Goal: Complete application form: Complete application form

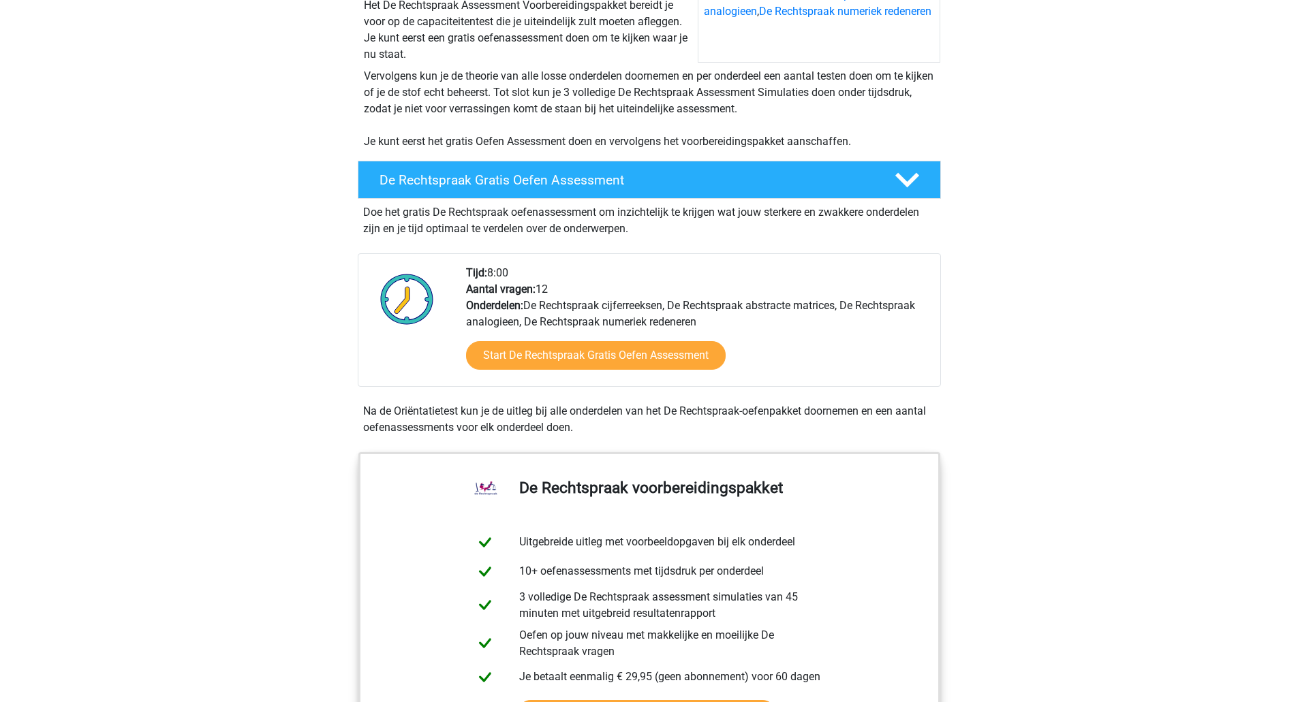
scroll to position [273, 0]
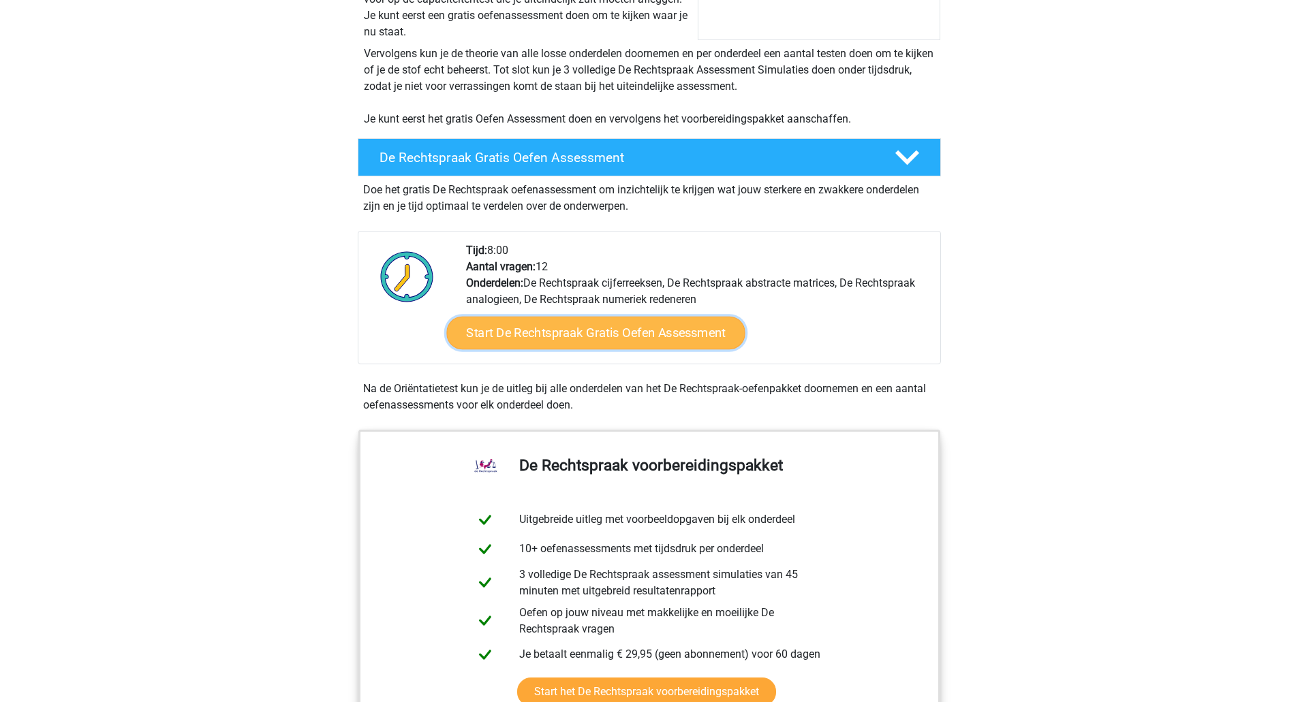
click at [614, 328] on link "Start De Rechtspraak Gratis Oefen Assessment" at bounding box center [595, 333] width 298 height 33
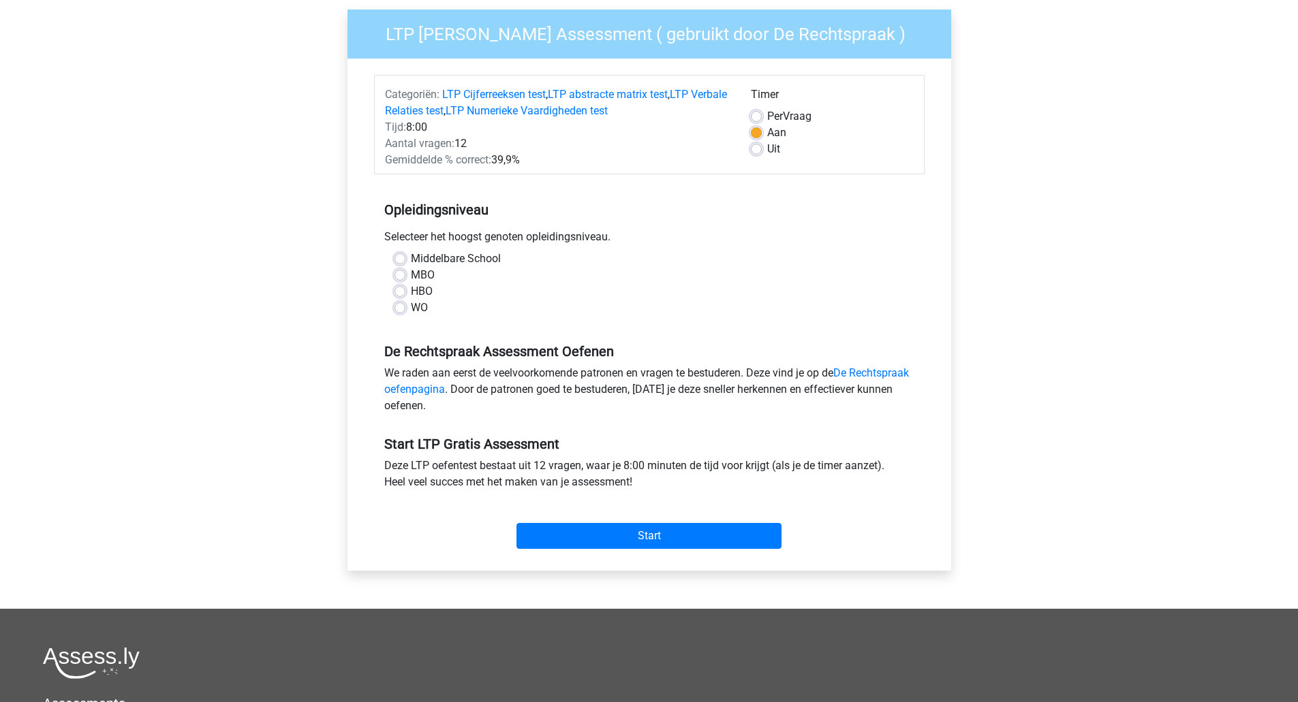
scroll to position [136, 0]
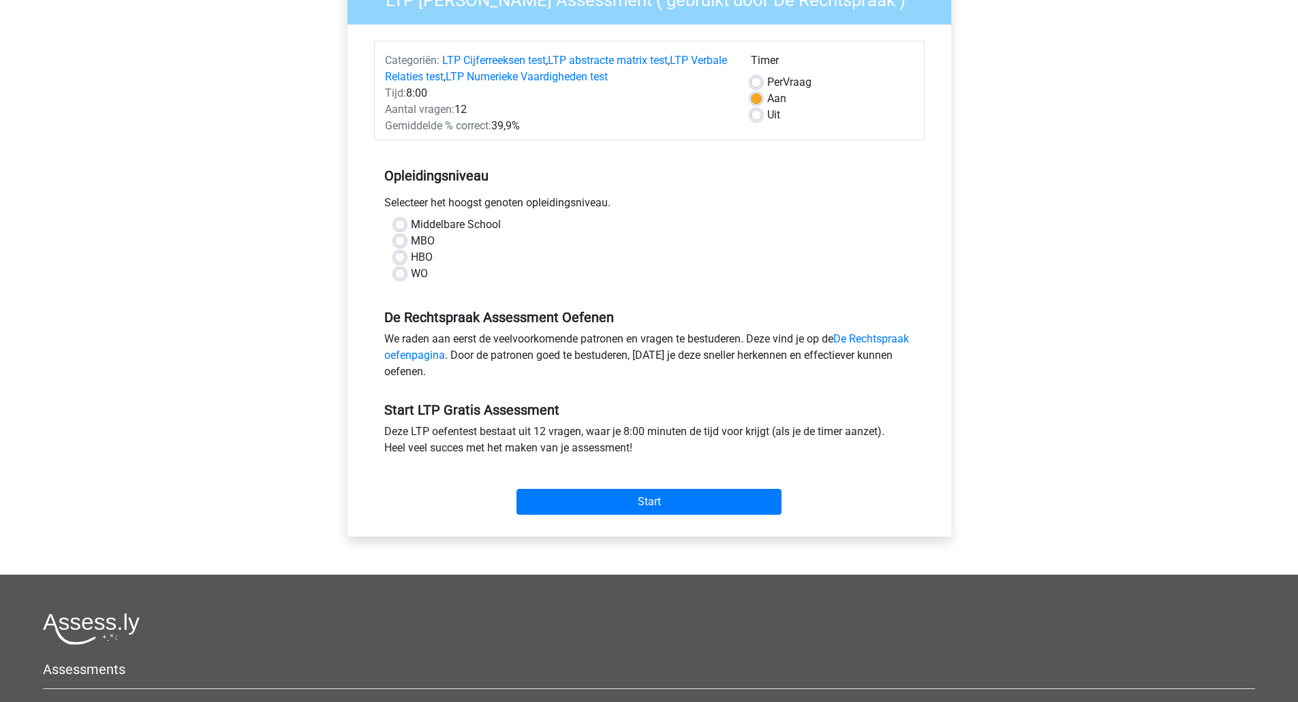
click at [406, 277] on div "WO" at bounding box center [649, 274] width 510 height 16
click at [411, 275] on label "WO" at bounding box center [419, 274] width 17 height 16
click at [401, 275] on input "WO" at bounding box center [399, 273] width 11 height 14
radio input "true"
click at [660, 499] on input "Start" at bounding box center [648, 502] width 265 height 26
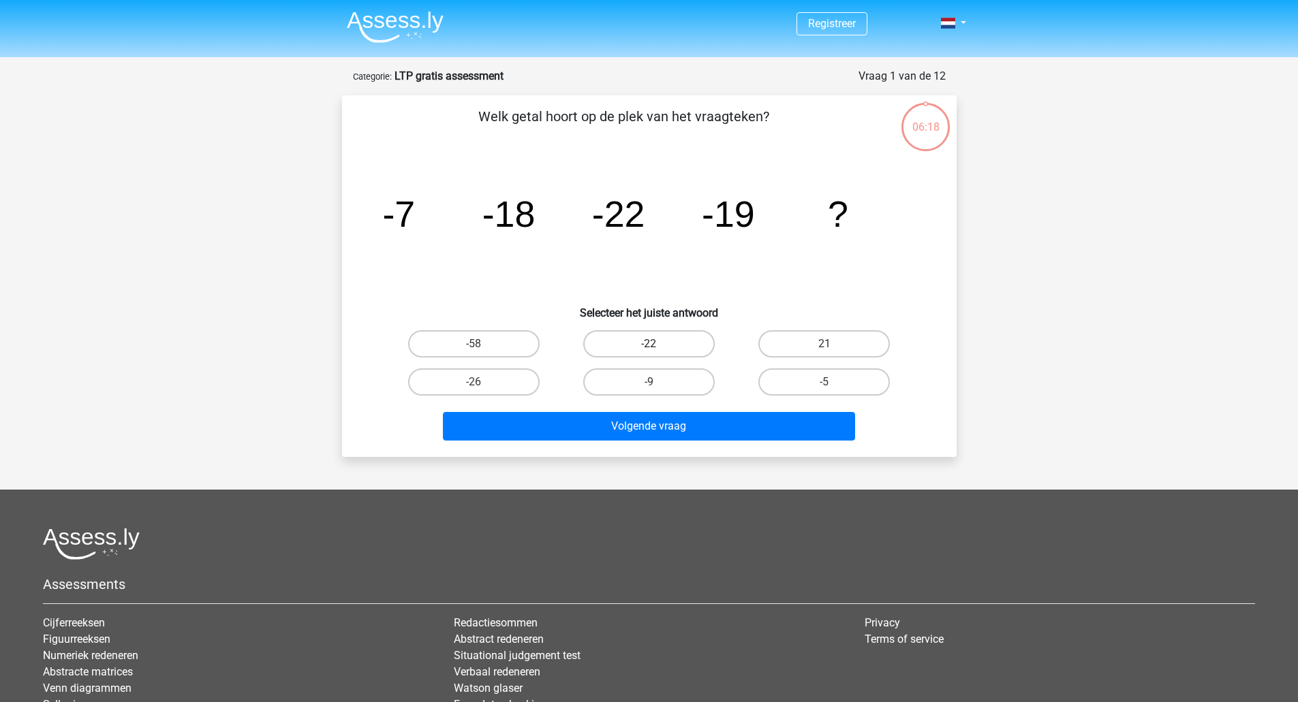
click at [670, 343] on label "-22" at bounding box center [648, 343] width 131 height 27
click at [657, 344] on input "-22" at bounding box center [653, 348] width 9 height 9
radio input "true"
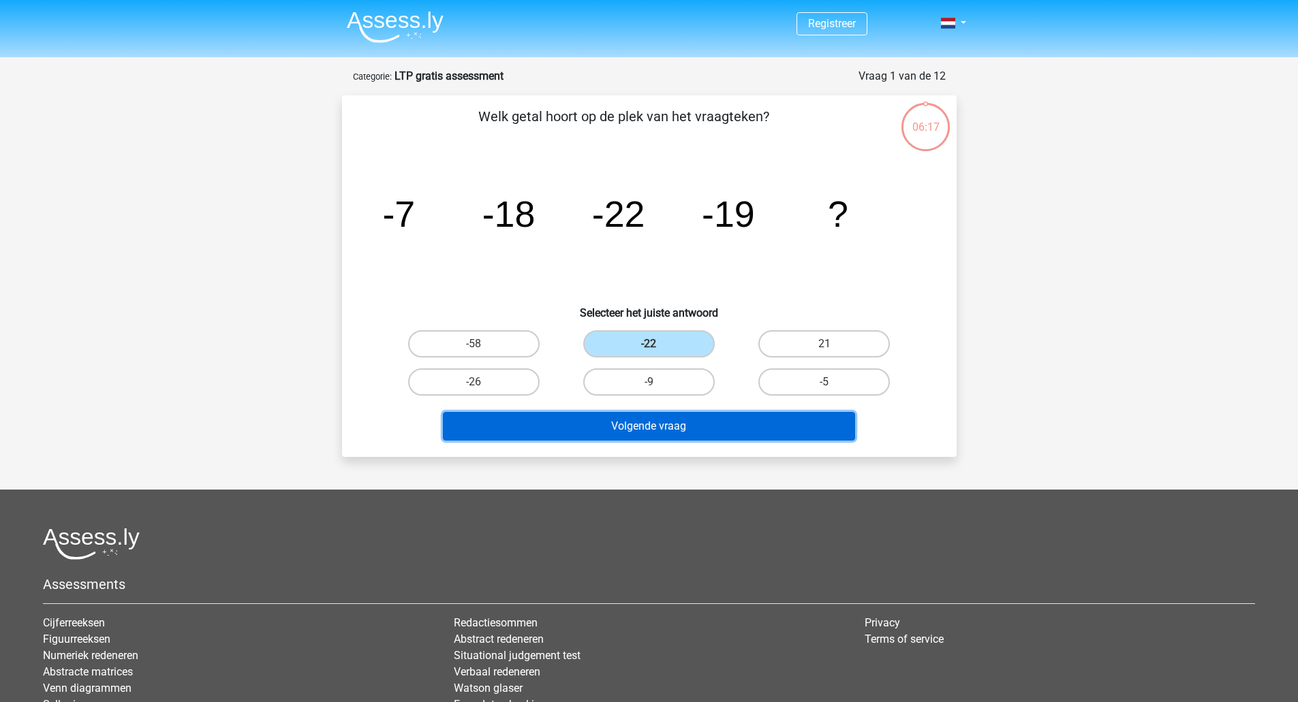
click at [695, 425] on button "Volgende vraag" at bounding box center [649, 426] width 412 height 29
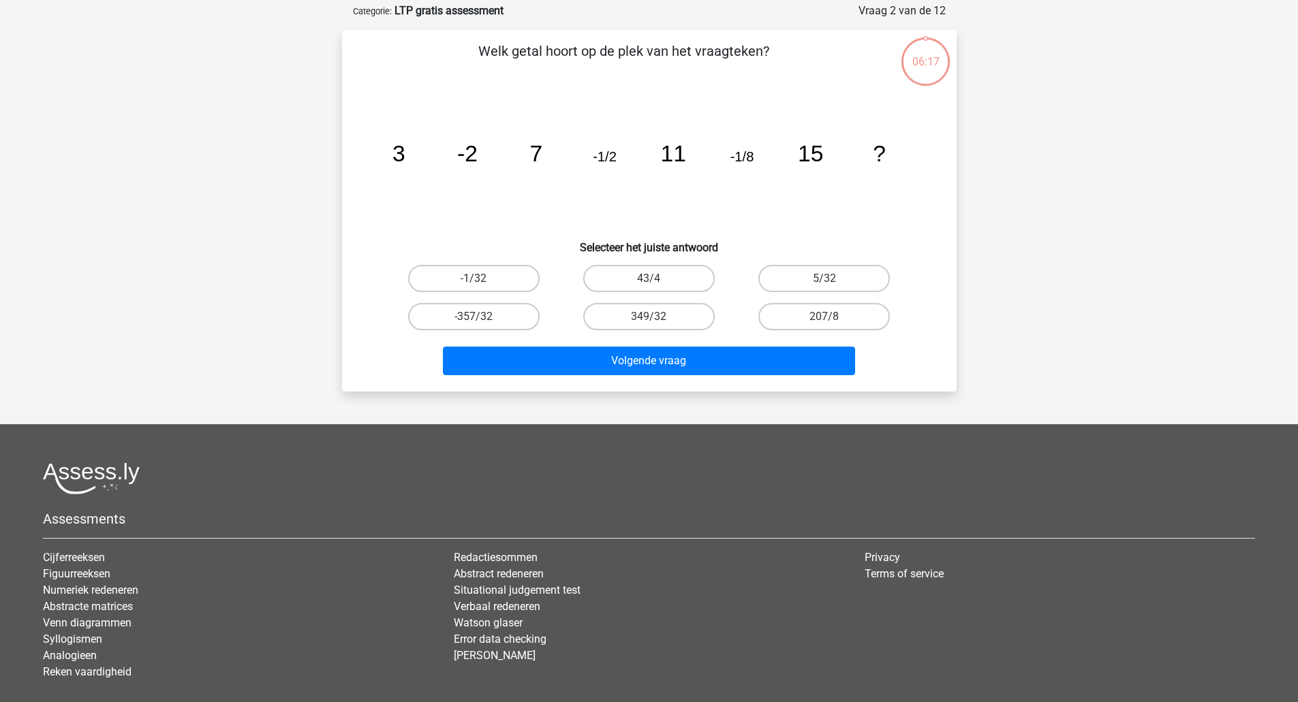
scroll to position [68, 0]
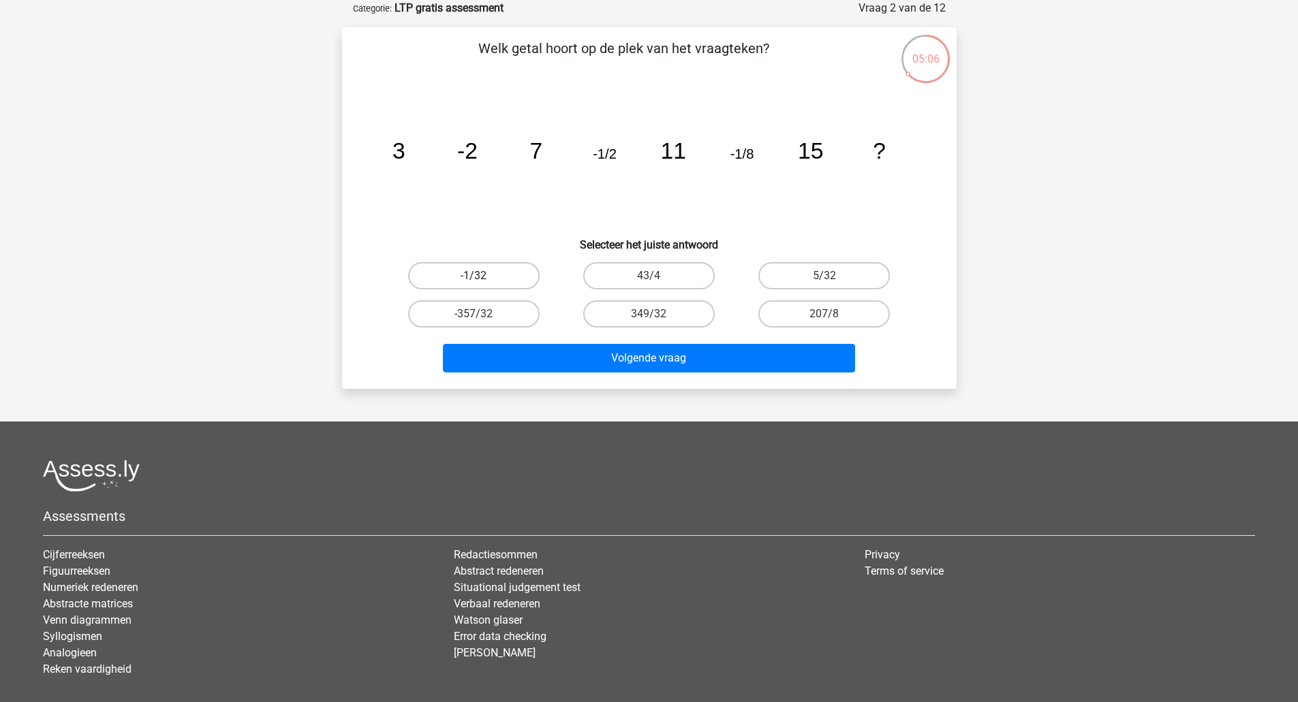
click at [491, 273] on label "-1/32" at bounding box center [473, 275] width 131 height 27
click at [482, 276] on input "-1/32" at bounding box center [477, 280] width 9 height 9
radio input "true"
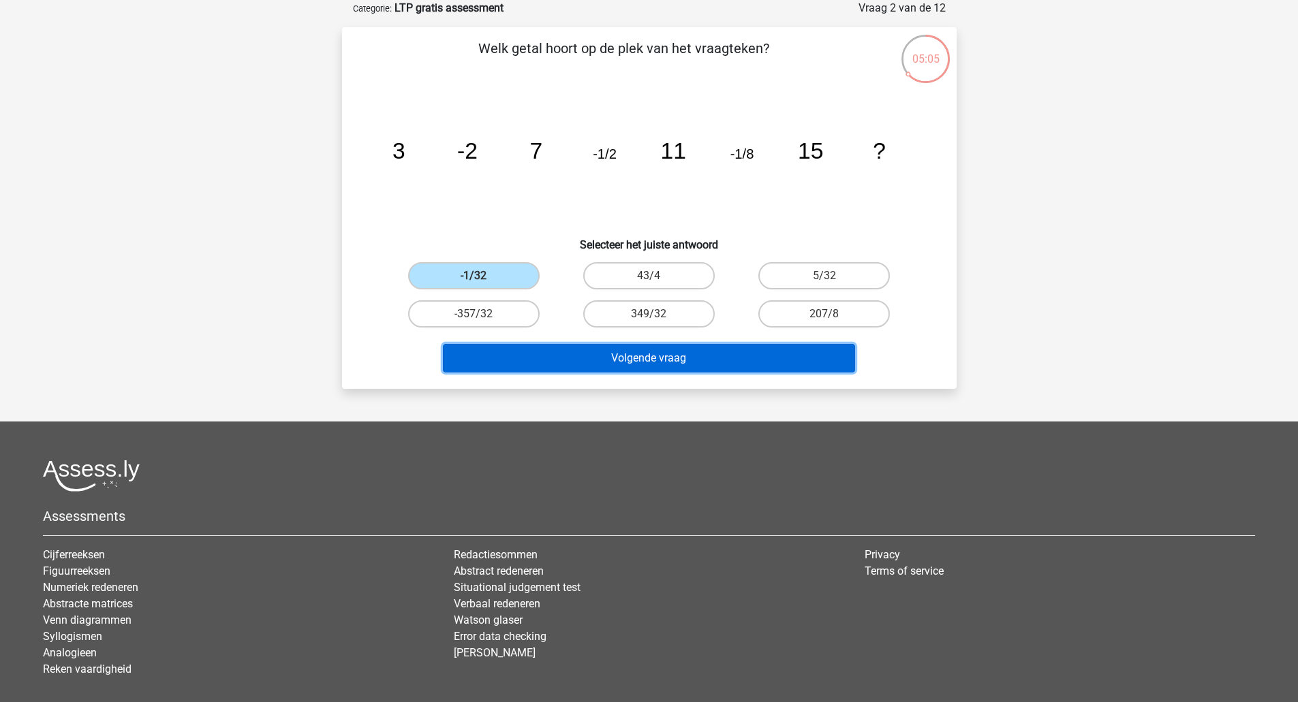
click at [645, 362] on button "Volgende vraag" at bounding box center [649, 358] width 412 height 29
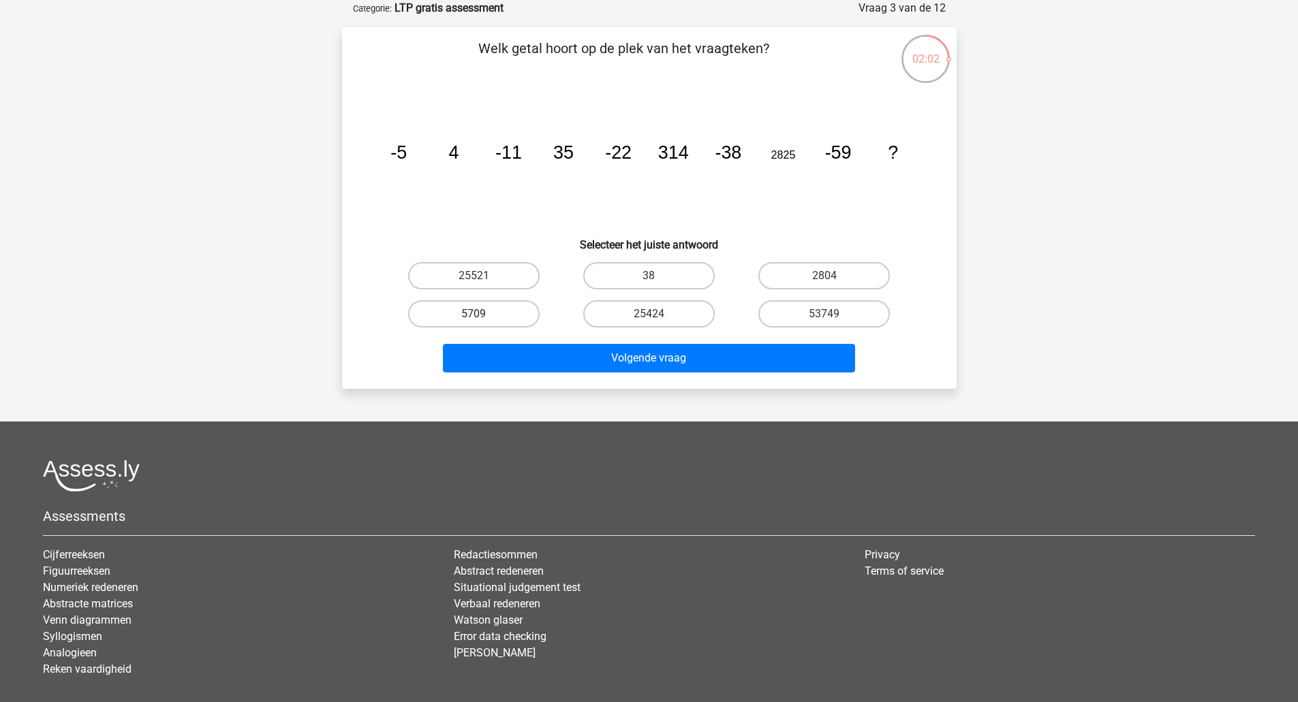
click at [503, 317] on label "5709" at bounding box center [473, 313] width 131 height 27
click at [482, 317] on input "5709" at bounding box center [477, 318] width 9 height 9
radio input "true"
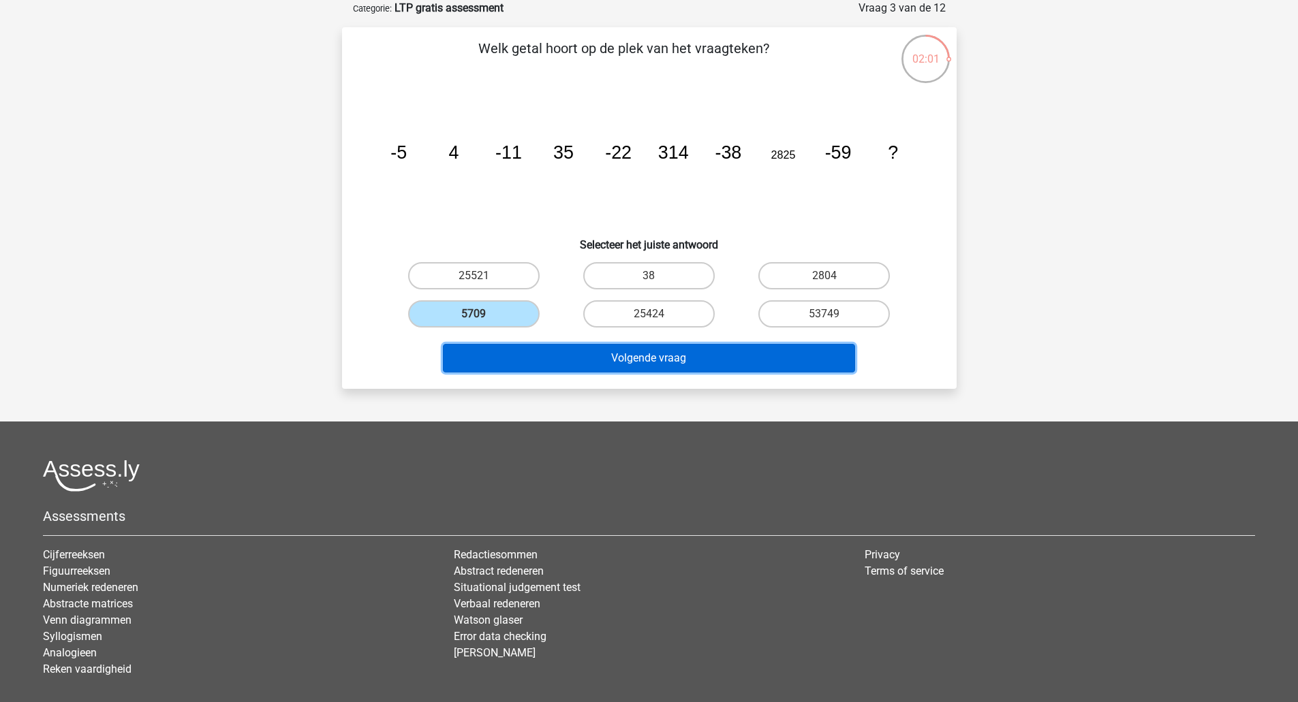
click at [662, 352] on button "Volgende vraag" at bounding box center [649, 358] width 412 height 29
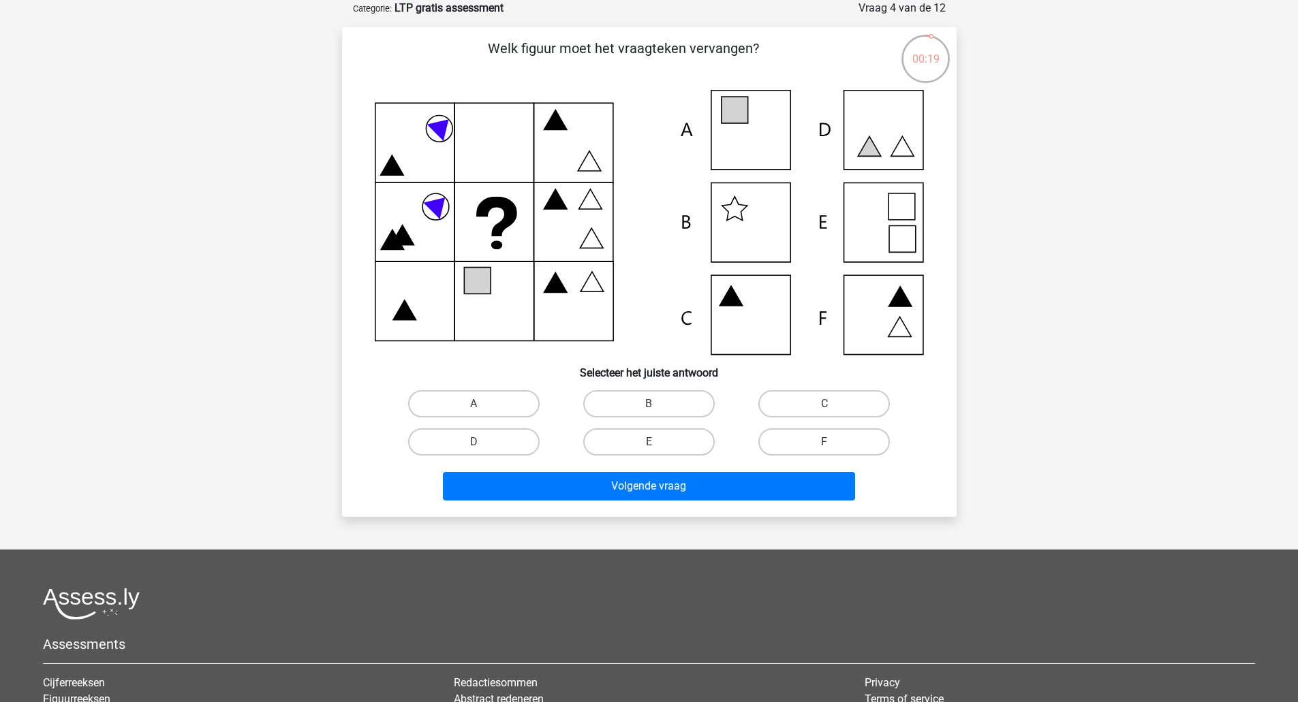
click at [725, 119] on icon at bounding box center [734, 110] width 27 height 27
click at [739, 121] on icon at bounding box center [734, 110] width 27 height 27
click at [857, 127] on icon at bounding box center [649, 222] width 549 height 265
drag, startPoint x: 477, startPoint y: 407, endPoint x: 486, endPoint y: 409, distance: 9.9
click at [478, 406] on input "A" at bounding box center [477, 408] width 9 height 9
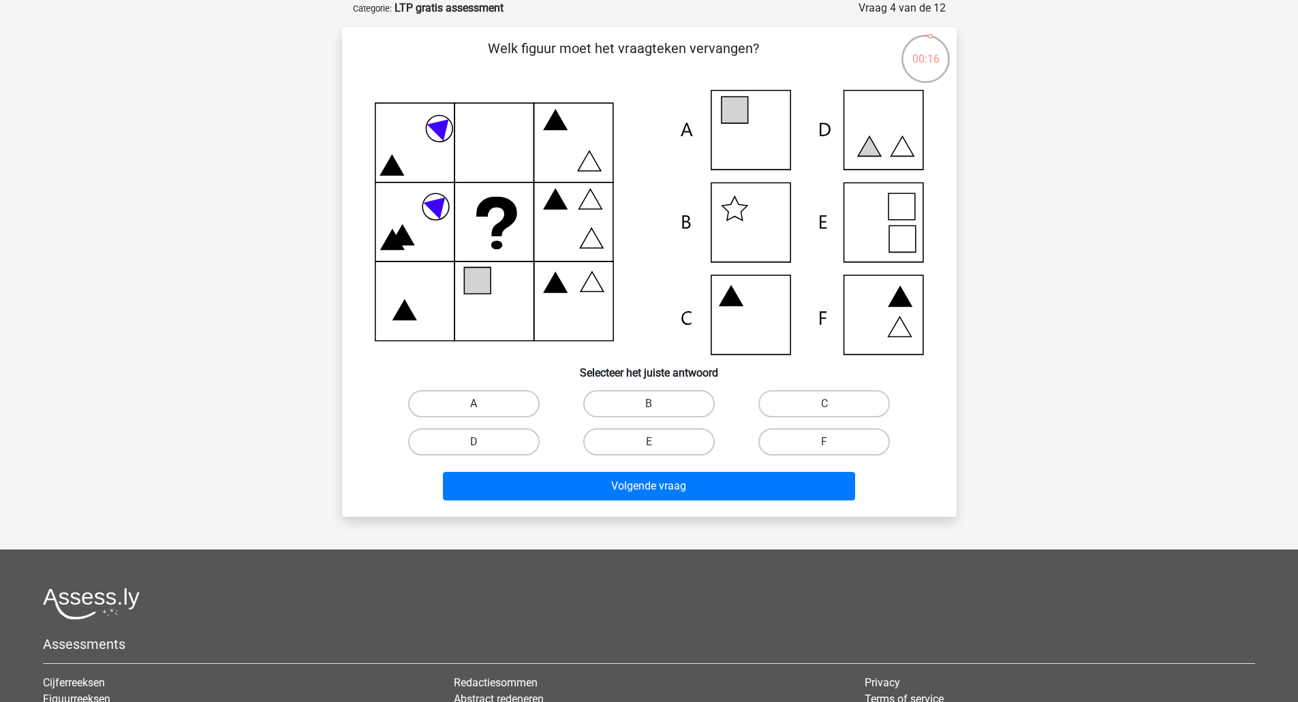
radio input "true"
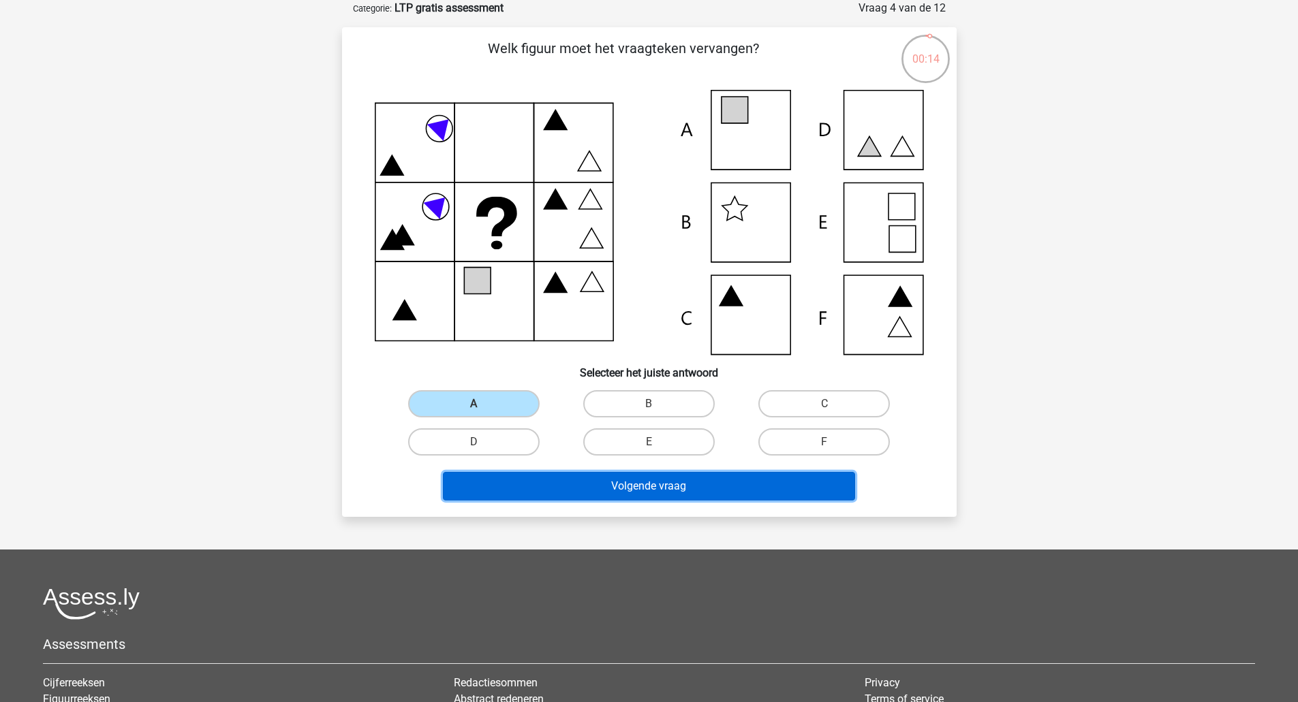
click at [672, 487] on button "Volgende vraag" at bounding box center [649, 486] width 412 height 29
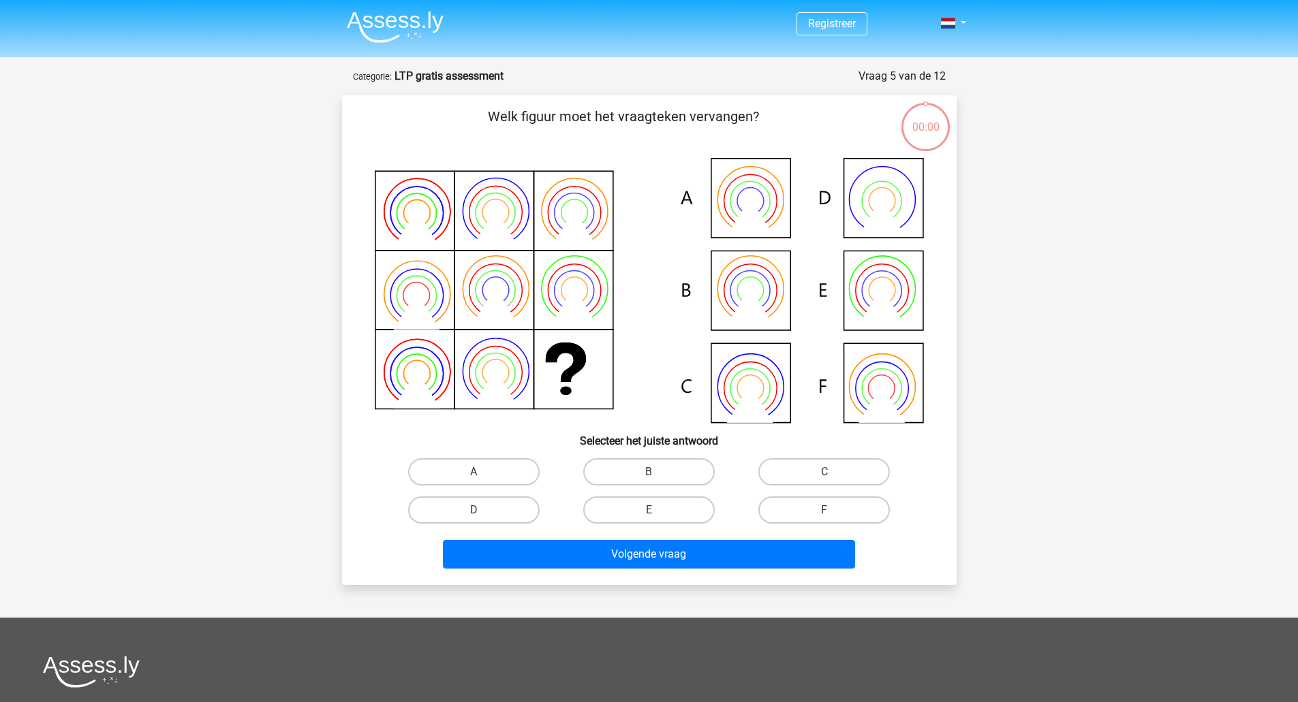
scroll to position [68, 0]
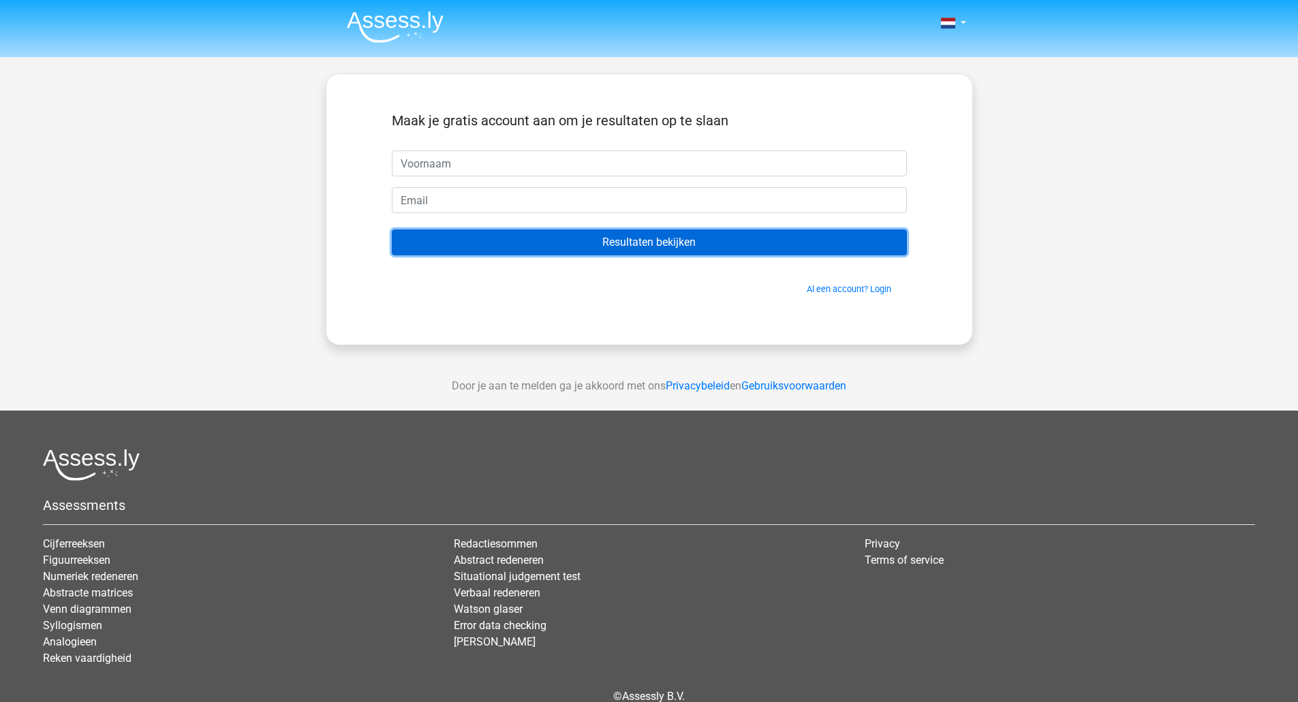
click at [666, 237] on input "Resultaten bekijken" at bounding box center [649, 243] width 515 height 26
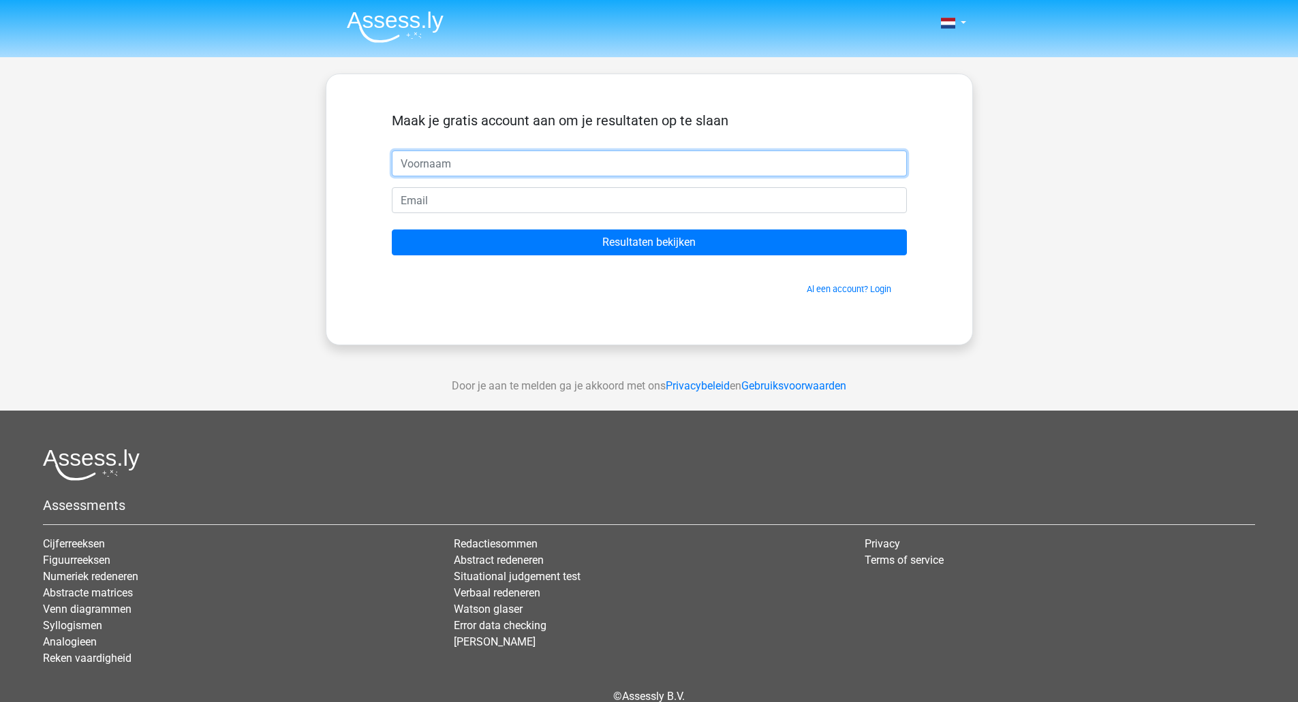
click at [517, 168] on input "text" at bounding box center [649, 164] width 515 height 26
type input "Michiel"
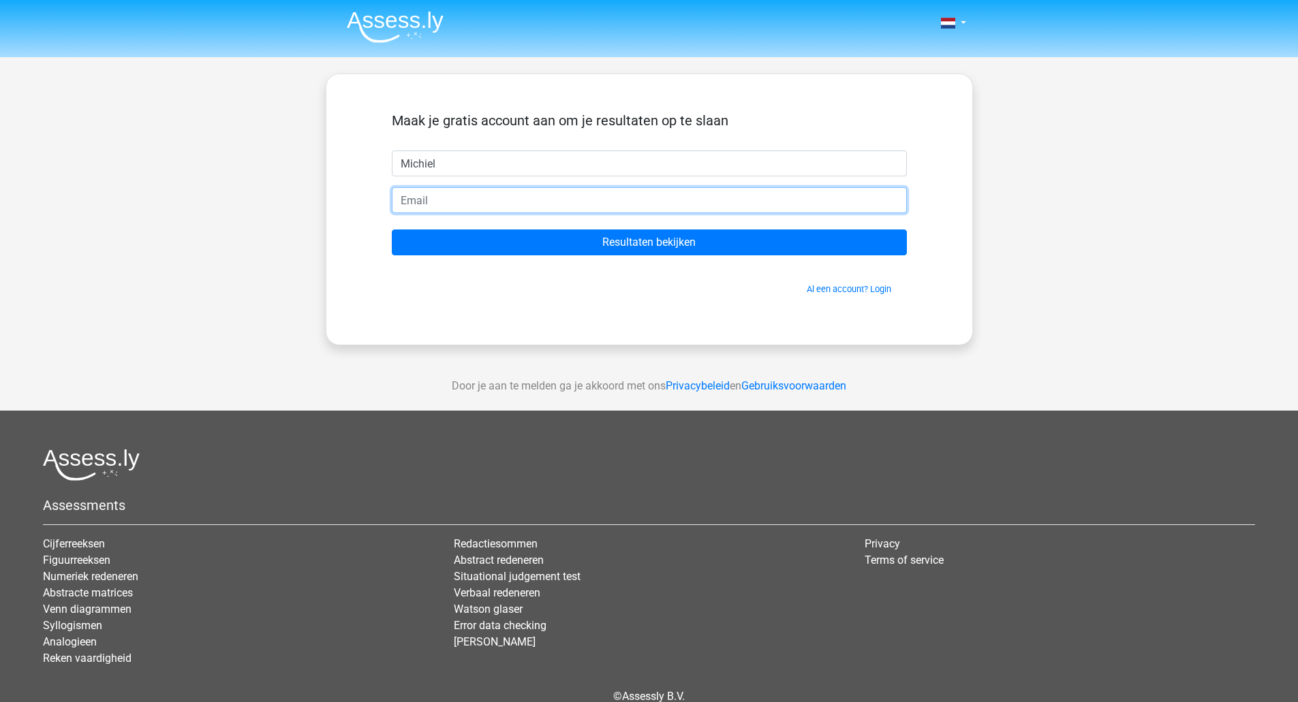
click at [449, 203] on input "email" at bounding box center [649, 200] width 515 height 26
type input "[EMAIL_ADDRESS][DOMAIN_NAME]"
